Goal: Task Accomplishment & Management: Manage account settings

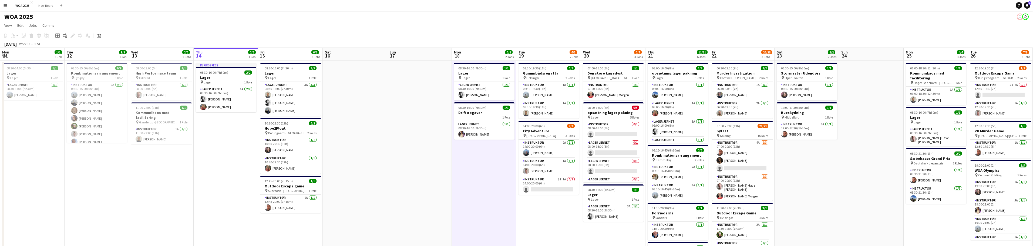
scroll to position [238, 0]
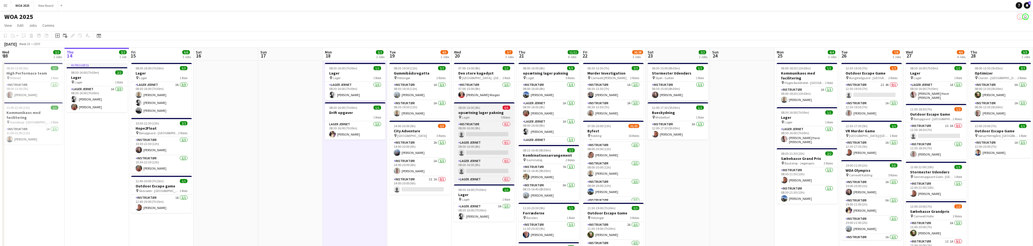
click at [500, 115] on div "pin Lager 5 Roles" at bounding box center [484, 117] width 61 height 4
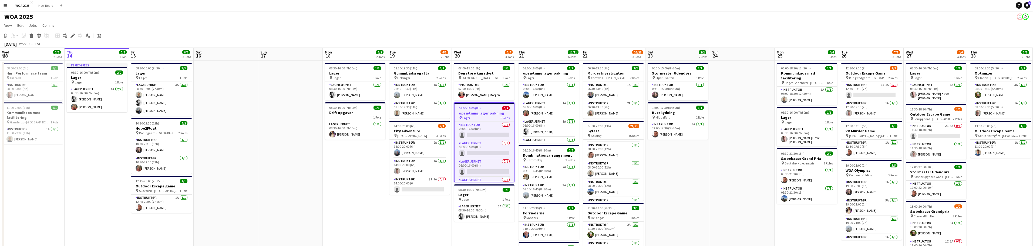
click at [490, 114] on h3 "opsætning lager pakning" at bounding box center [484, 113] width 59 height 5
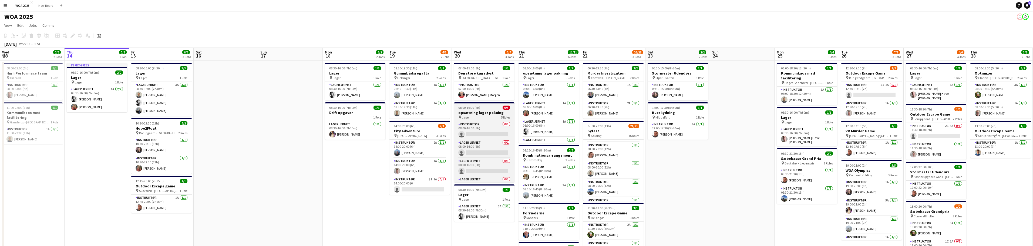
click at [490, 114] on h3 "opsætning lager pakning" at bounding box center [484, 112] width 61 height 5
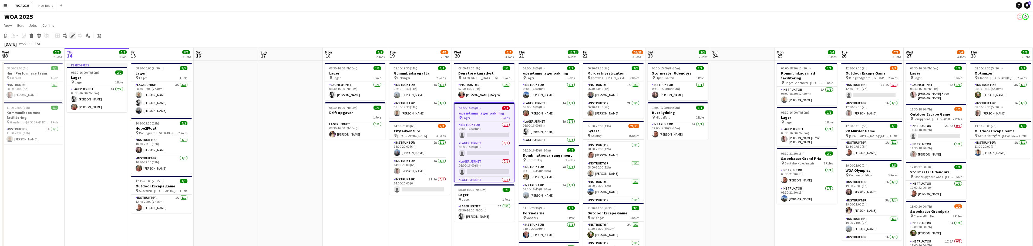
click at [72, 36] on icon at bounding box center [72, 35] width 3 height 3
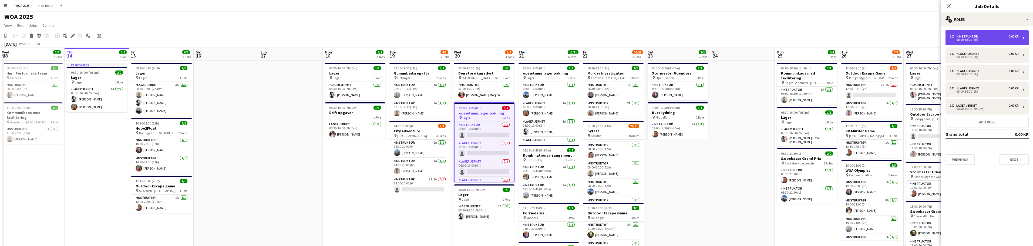
click at [1002, 40] on div "08:00-16:00 (8h)" at bounding box center [984, 39] width 69 height 3
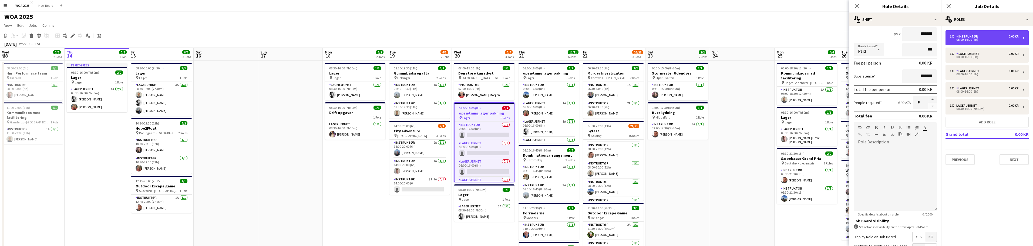
scroll to position [104, 0]
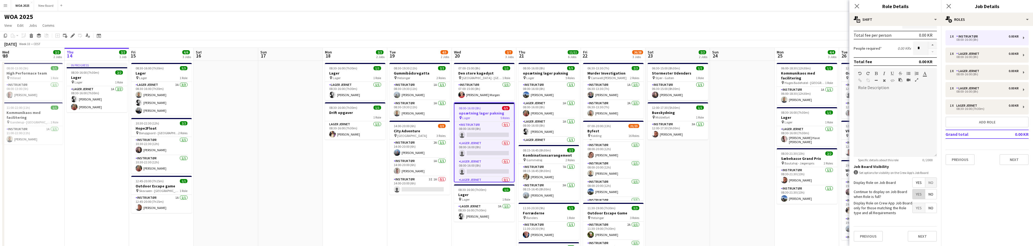
click at [918, 196] on span "Yes" at bounding box center [919, 194] width 12 height 10
click at [987, 53] on div "1 x Lager Jernet 0.00 KR" at bounding box center [984, 54] width 69 height 4
type input "**********"
click at [918, 196] on span "Yes" at bounding box center [919, 194] width 12 height 10
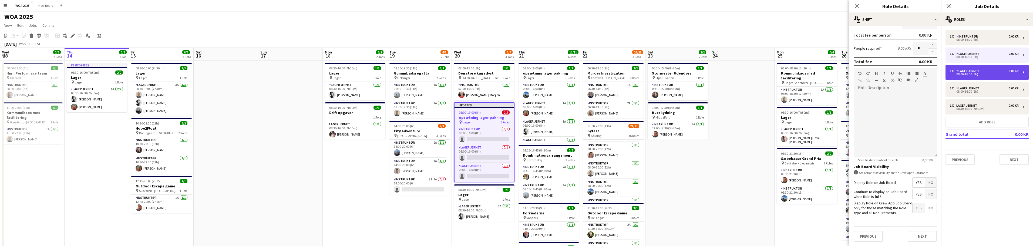
click at [998, 73] on div "08:00-16:00 (8h)" at bounding box center [984, 74] width 69 height 3
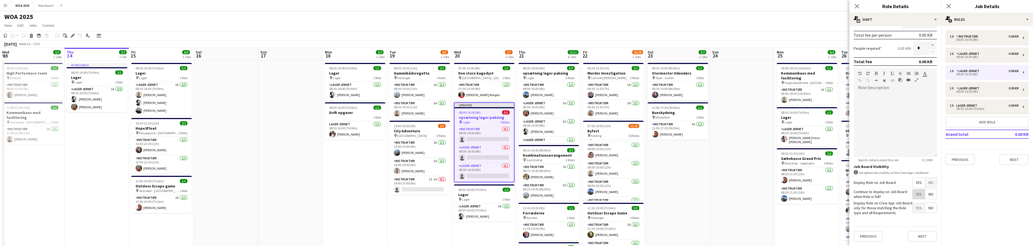
click at [916, 196] on span "Yes" at bounding box center [919, 194] width 12 height 10
click at [995, 89] on div "1 x Lager Jernet 0.00 KR" at bounding box center [984, 88] width 69 height 4
click at [915, 194] on span "Yes" at bounding box center [919, 194] width 12 height 10
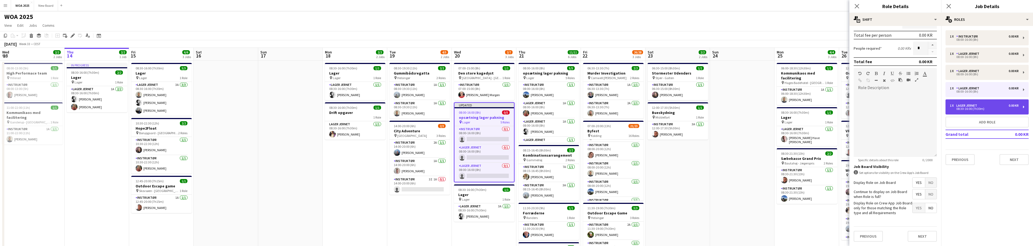
click at [994, 107] on div "1 x Lager Jernet 0.00 KR" at bounding box center [984, 106] width 69 height 4
type input "*****"
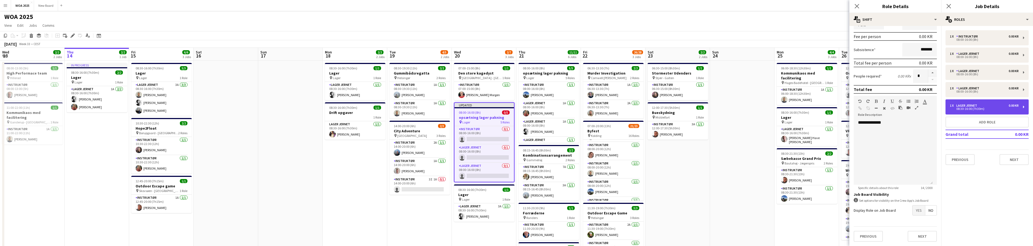
scroll to position [76, 0]
click at [916, 212] on span "Yes" at bounding box center [919, 211] width 12 height 10
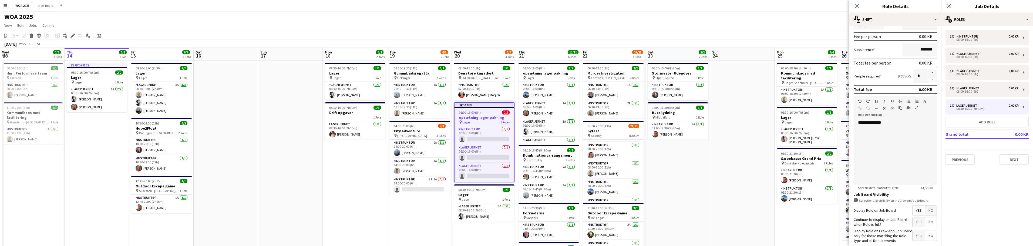
click at [917, 223] on span "Yes" at bounding box center [919, 222] width 12 height 10
click at [950, 7] on icon at bounding box center [948, 6] width 5 height 5
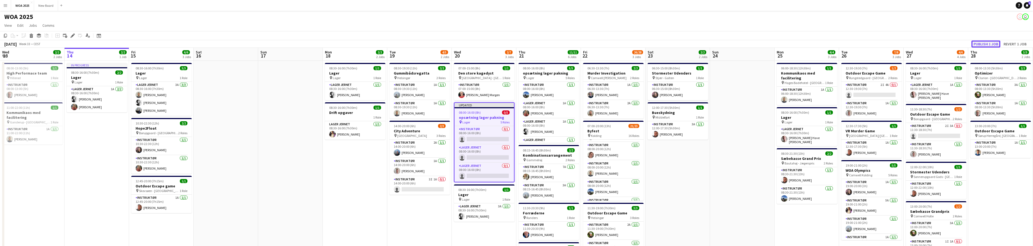
click at [987, 44] on button "Publish 1 job" at bounding box center [986, 44] width 29 height 7
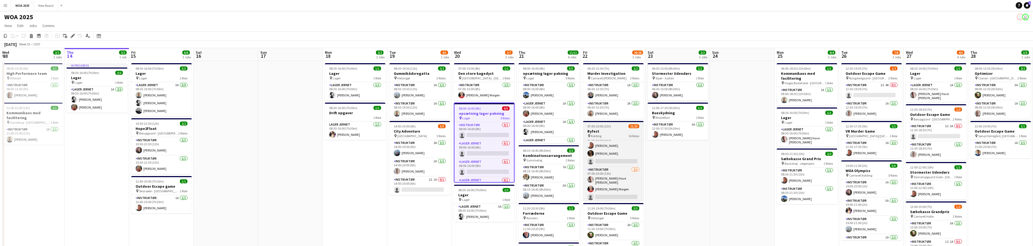
scroll to position [0, 0]
click at [616, 143] on app-card-role "Instruktør 4A [DATE] 07:00-20:00 (13h) [PERSON_NAME] [PERSON_NAME] single-neutr…" at bounding box center [613, 157] width 61 height 34
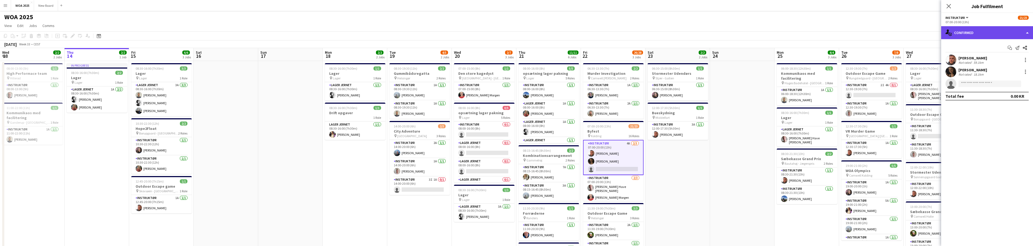
click at [1025, 32] on div "single-neutral-actions-check-2 Confirmed" at bounding box center [988, 32] width 92 height 13
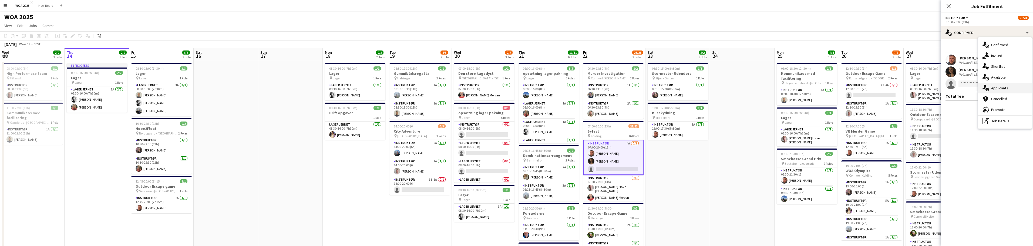
click at [1019, 89] on div "single-neutral-actions-information Applicants" at bounding box center [1005, 88] width 53 height 11
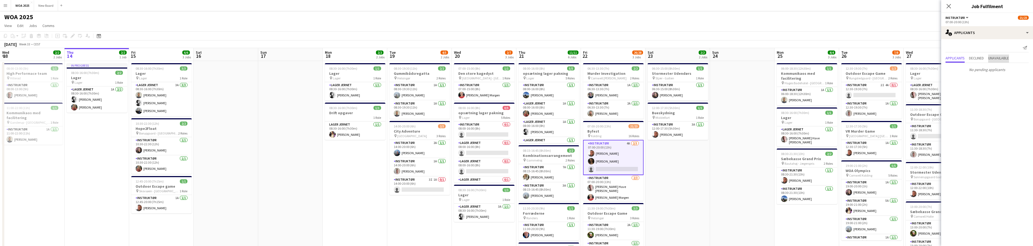
click at [1005, 57] on span "Unavailable" at bounding box center [999, 58] width 21 height 4
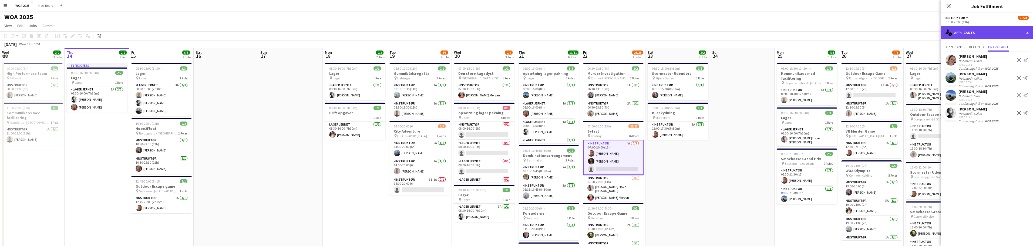
click at [961, 34] on div "single-neutral-actions-information Applicants" at bounding box center [988, 32] width 92 height 13
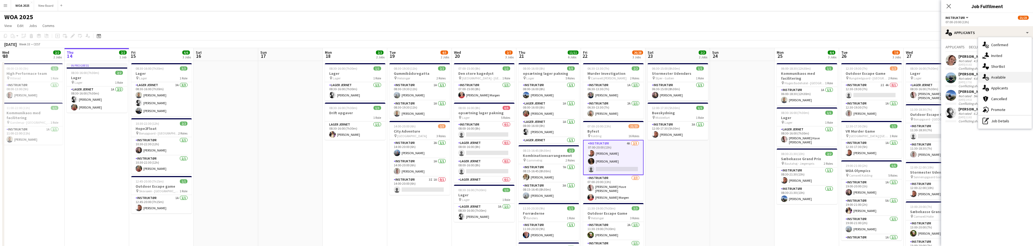
click at [997, 78] on div "single-neutral-actions-upload Available" at bounding box center [1005, 77] width 53 height 11
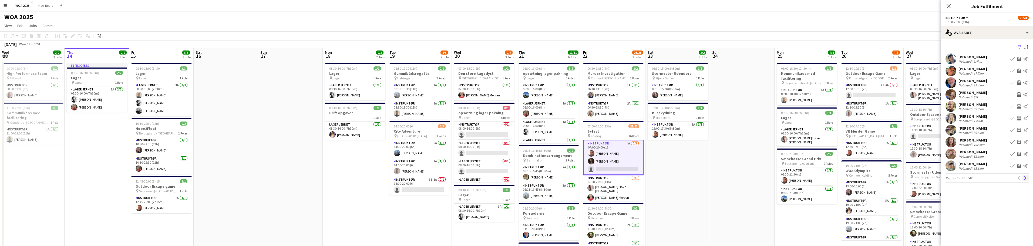
click at [1026, 179] on app-icon "Next" at bounding box center [1026, 178] width 4 height 4
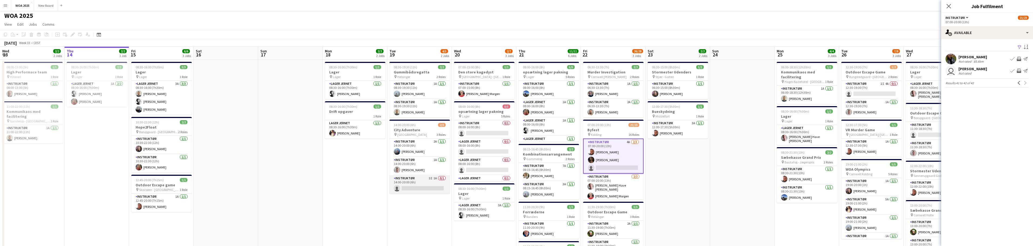
click at [420, 179] on app-card-role "Instruktør 3I 1A 0/1 14:00-20:00 (6h) single-neutral-actions" at bounding box center [420, 184] width 61 height 18
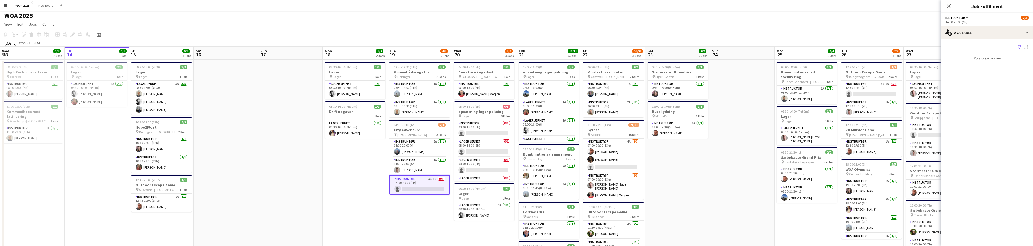
scroll to position [0, 0]
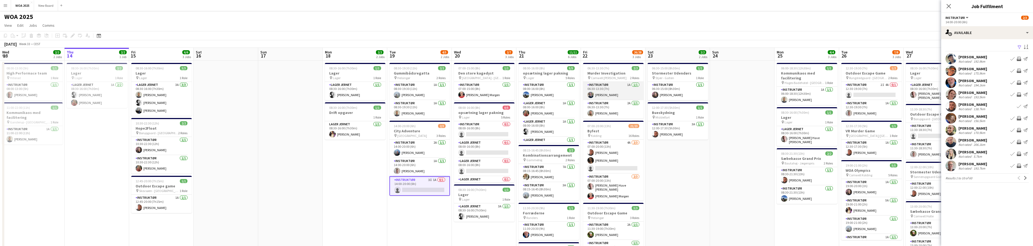
click at [622, 93] on app-card-role "Instruktør 1A [DATE] 06:30-13:30 (7h) [PERSON_NAME]" at bounding box center [613, 91] width 61 height 18
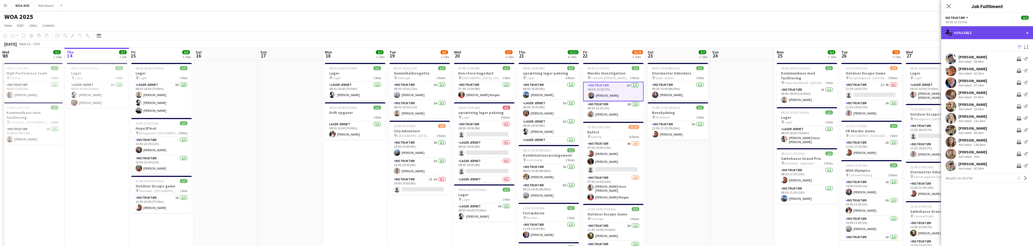
click at [1025, 29] on div "single-neutral-actions-upload Available" at bounding box center [988, 32] width 92 height 13
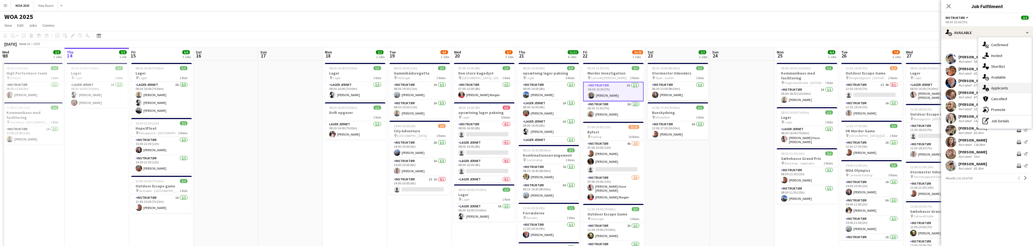
click at [1019, 87] on div "single-neutral-actions-information Applicants" at bounding box center [1005, 88] width 53 height 11
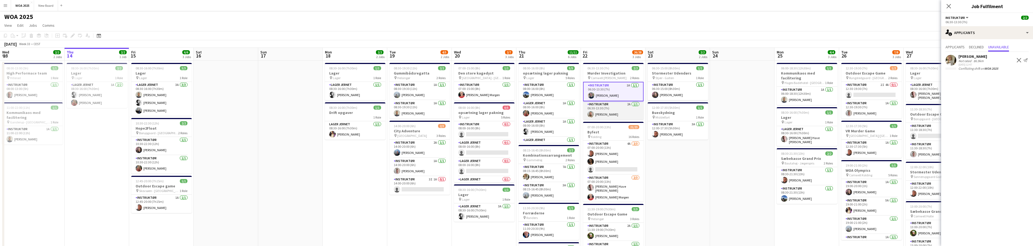
click at [618, 116] on app-card-role "Instruktør 2A [DATE] 06:30-13:30 (7h) [PERSON_NAME]" at bounding box center [613, 110] width 61 height 18
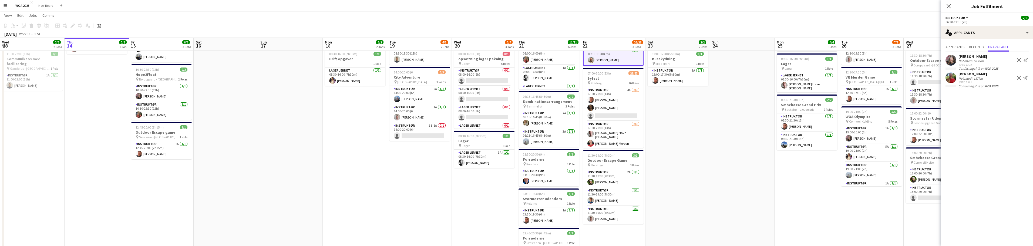
scroll to position [54, 0]
click at [612, 175] on app-card-role "Instruktør 2A [DATE] 11:30-19:00 (7h30m) [PERSON_NAME]" at bounding box center [613, 178] width 61 height 18
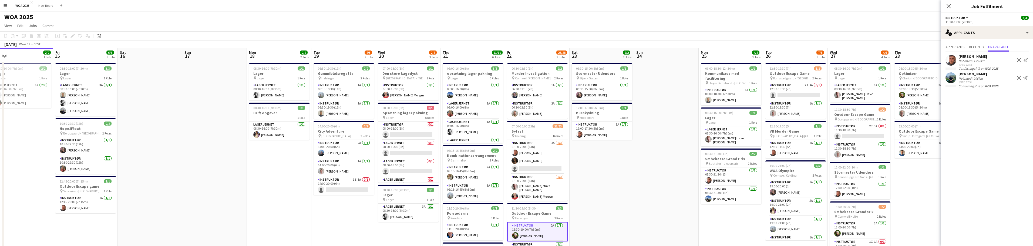
scroll to position [0, 246]
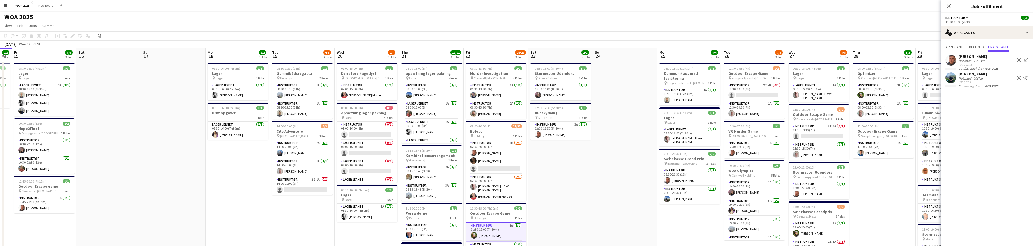
drag, startPoint x: 809, startPoint y: 217, endPoint x: 692, endPoint y: 213, distance: 117.3
click at [692, 213] on app-calendar-viewport "Mon 11 1/1 1 Job Tue 12 9/9 1 Job Wed 13 2/2 2 Jobs Thu 14 2/2 1 Job Fri 15 6/6…" at bounding box center [516, 231] width 1033 height 366
click at [833, 127] on app-card-role "Instruktør 2I 3A 0/1 11:30-18:30 (7h) single-neutral-actions" at bounding box center [819, 132] width 61 height 18
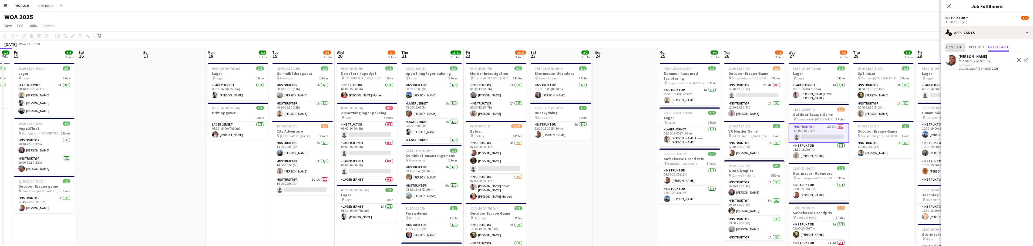
click at [958, 47] on span "Applicants" at bounding box center [955, 47] width 19 height 4
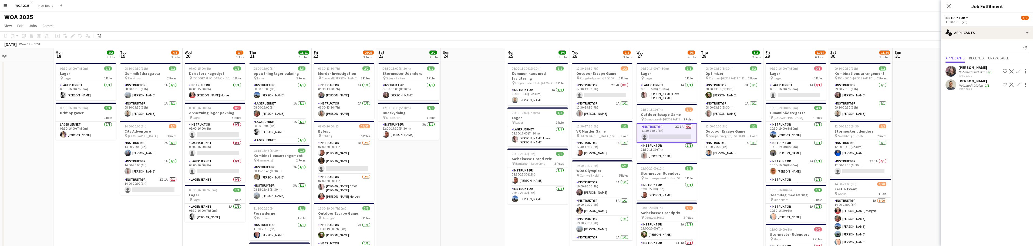
scroll to position [0, 245]
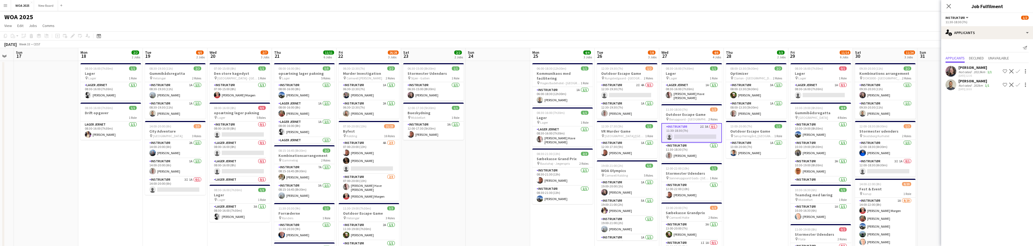
drag, startPoint x: 849, startPoint y: 180, endPoint x: 744, endPoint y: 179, distance: 104.8
click at [744, 179] on app-calendar-viewport "Wed 13 2/2 2 Jobs Thu 14 2/2 1 Job Fri 15 6/6 3 Jobs Sat 16 Sun 17 Mon 18 2/2 2…" at bounding box center [516, 231] width 1033 height 366
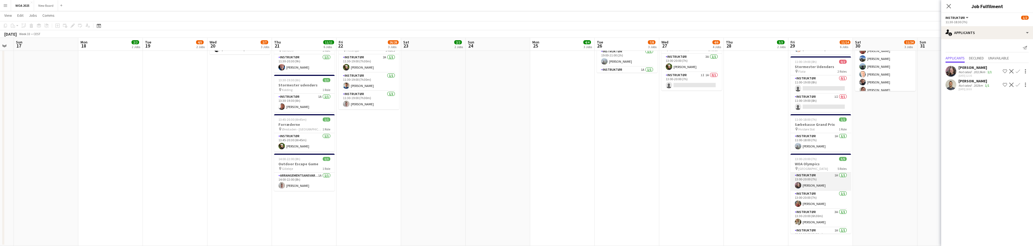
scroll to position [0, 0]
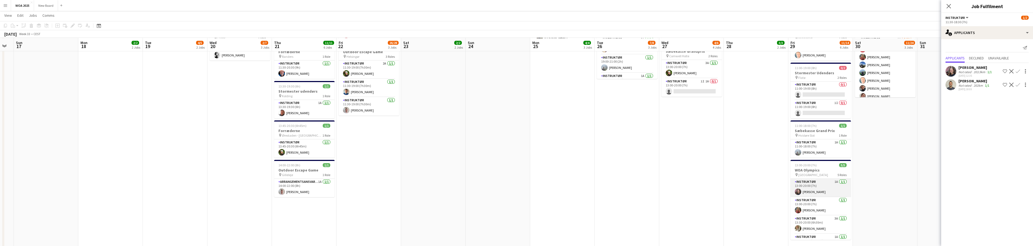
click at [836, 183] on app-card-role "Instruktør 1A [DATE] 13:00-20:00 (7h) [PERSON_NAME]" at bounding box center [821, 188] width 61 height 18
click at [810, 190] on app-card-role "Instruktør 1A [DATE] 13:00-20:00 (7h) [PERSON_NAME]" at bounding box center [821, 188] width 61 height 19
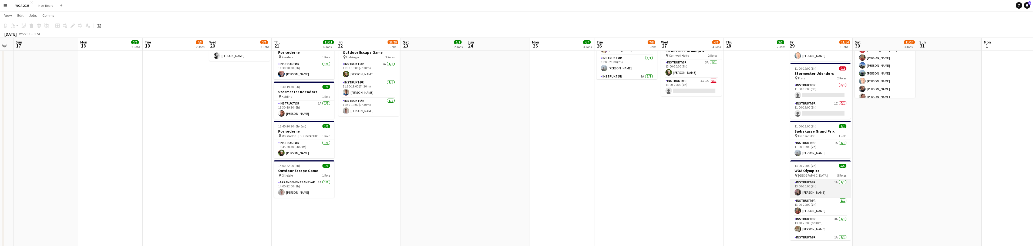
click at [810, 190] on app-card-role "Instruktør 1A [DATE] 13:00-20:00 (7h) [PERSON_NAME]" at bounding box center [821, 188] width 61 height 18
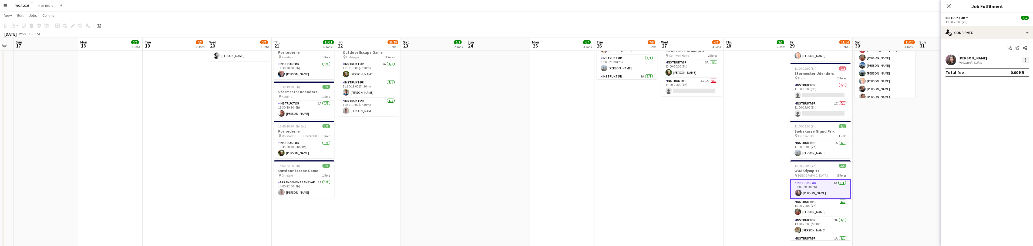
click at [1025, 60] on div at bounding box center [1026, 60] width 6 height 6
click at [1021, 132] on span "Set as supervisor" at bounding box center [1008, 134] width 34 height 5
click at [949, 6] on icon at bounding box center [948, 6] width 5 height 5
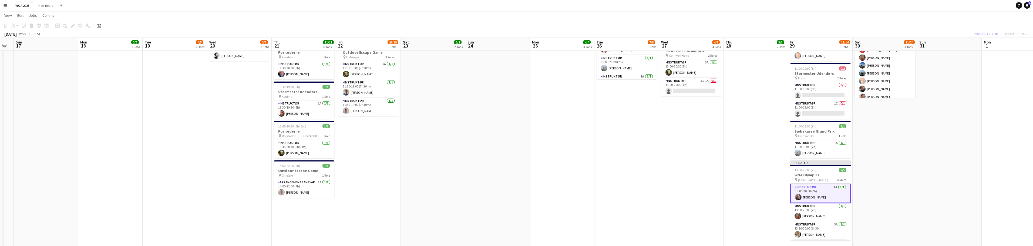
click at [983, 34] on div "Publish 1 job Revert 1 job" at bounding box center [1001, 34] width 66 height 7
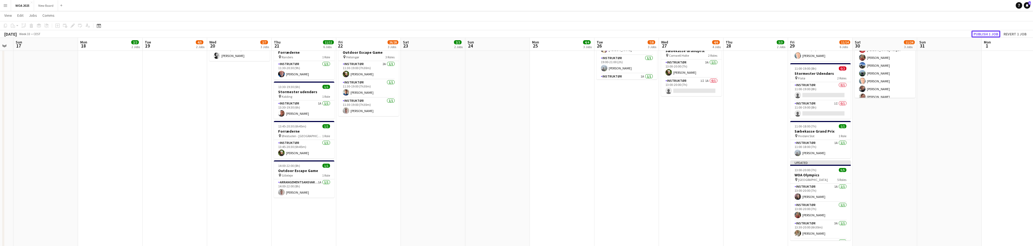
click at [983, 34] on button "Publish 1 job" at bounding box center [986, 34] width 29 height 7
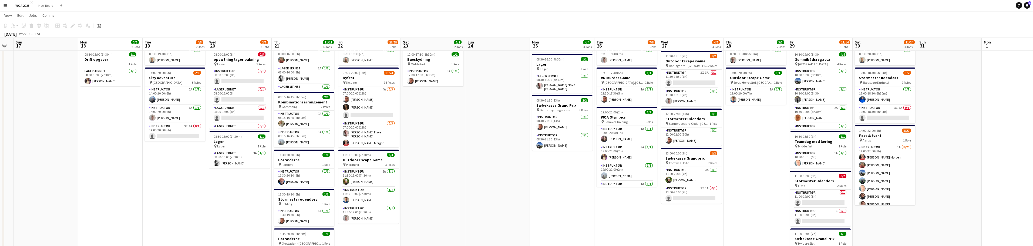
scroll to position [53, 0]
click at [898, 159] on app-card-role "Instruktør 1A [DATE] 14:00-22:00 (8h) [PERSON_NAME] Morgen [PERSON_NAME] [PERSO…" at bounding box center [885, 228] width 61 height 167
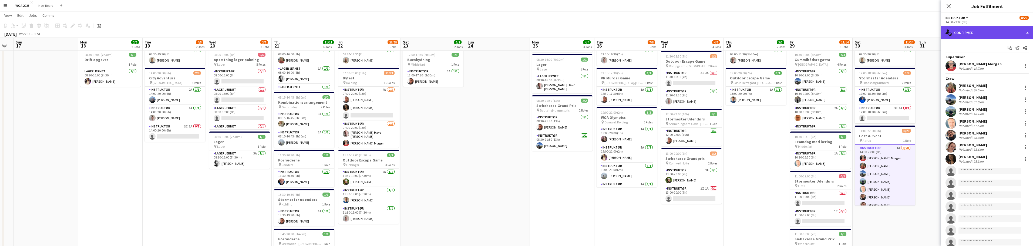
click at [1014, 34] on div "single-neutral-actions-check-2 Confirmed" at bounding box center [988, 32] width 92 height 13
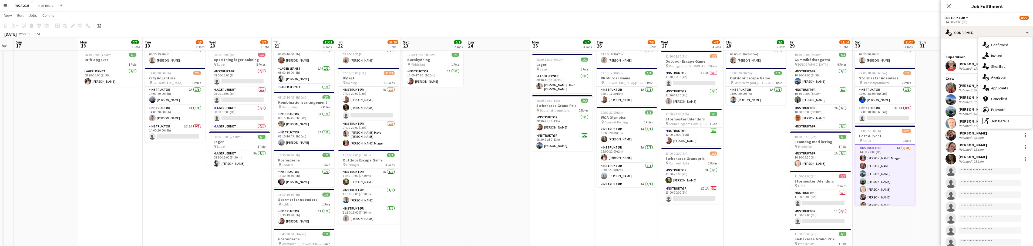
click at [1021, 88] on div "single-neutral-actions-information Applicants" at bounding box center [1005, 88] width 53 height 11
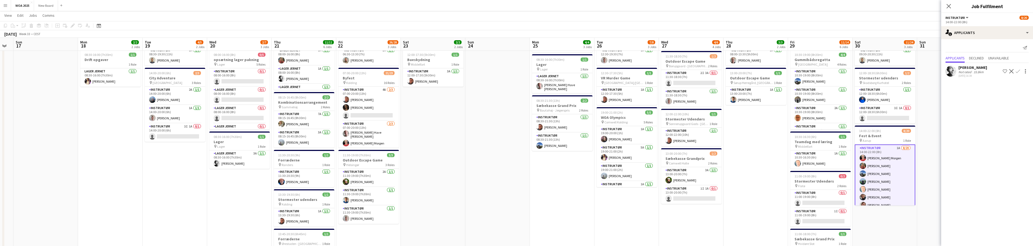
click at [1018, 71] on app-icon "Confirm" at bounding box center [1018, 71] width 4 height 4
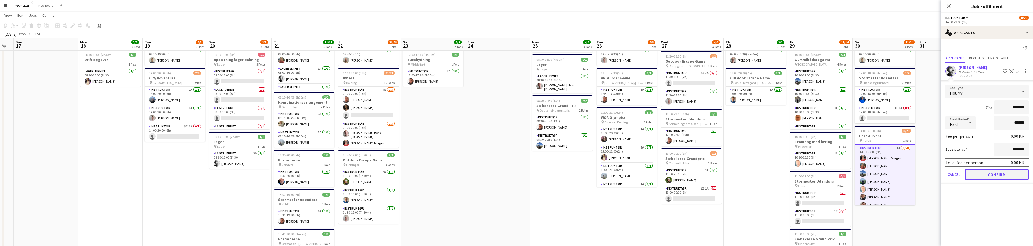
click at [1012, 171] on button "Confirm" at bounding box center [997, 174] width 64 height 11
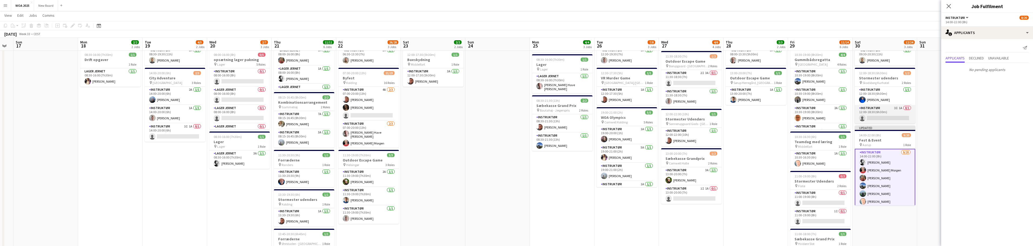
click at [893, 111] on app-card-role "Instruktør 3I 1A 0/1 12:00-18:30 (6h30m) single-neutral-actions" at bounding box center [885, 114] width 61 height 18
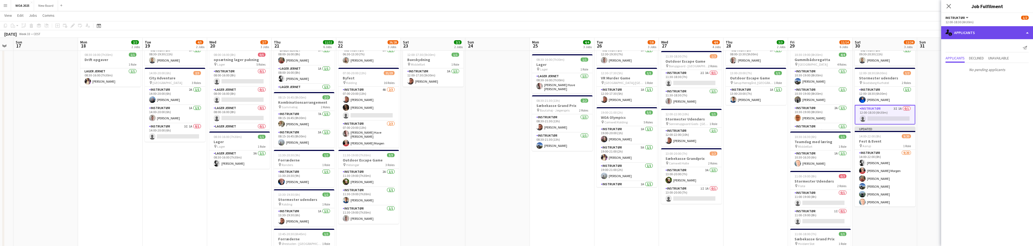
click at [1025, 34] on div "single-neutral-actions-information Applicants" at bounding box center [988, 32] width 92 height 13
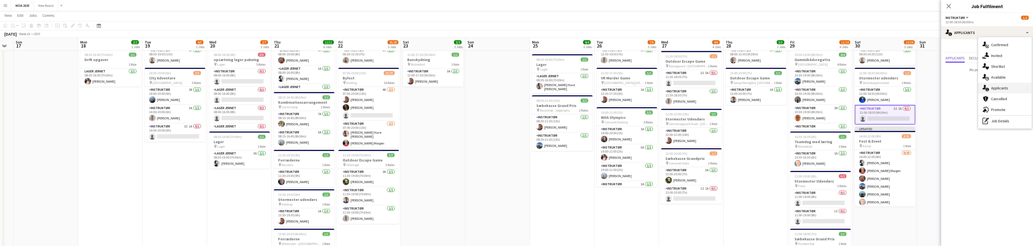
click at [1024, 90] on div "single-neutral-actions-information Applicants" at bounding box center [1005, 88] width 53 height 11
click at [1009, 59] on span "Unavailable" at bounding box center [999, 58] width 21 height 4
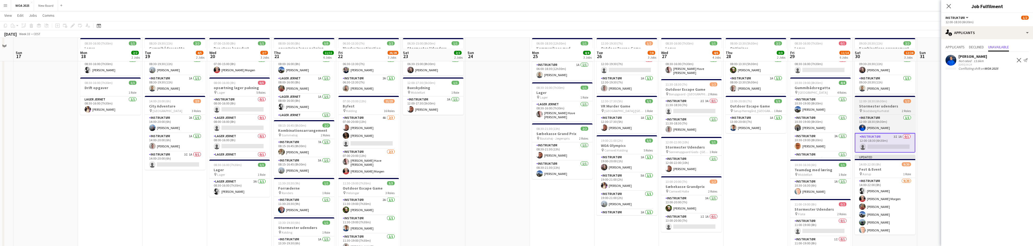
scroll to position [0, 0]
